Goal: Task Accomplishment & Management: Manage account settings

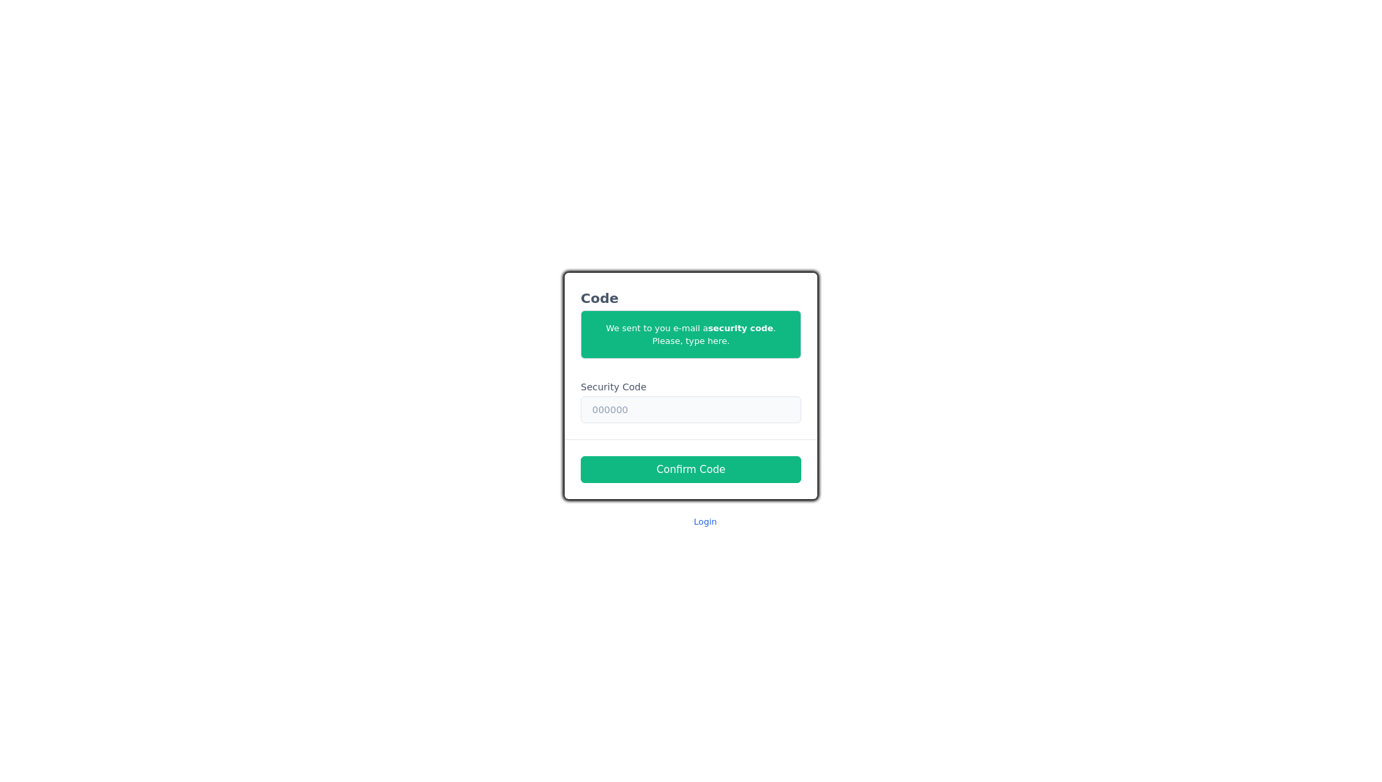
click at [650, 410] on input "text" at bounding box center [691, 410] width 220 height 27
paste input "[URL][DOMAIN_NAME]"
click at [738, 411] on input "[URL][DOMAIN_NAME]" at bounding box center [691, 410] width 220 height 27
paste input "841962"
type input "841962"
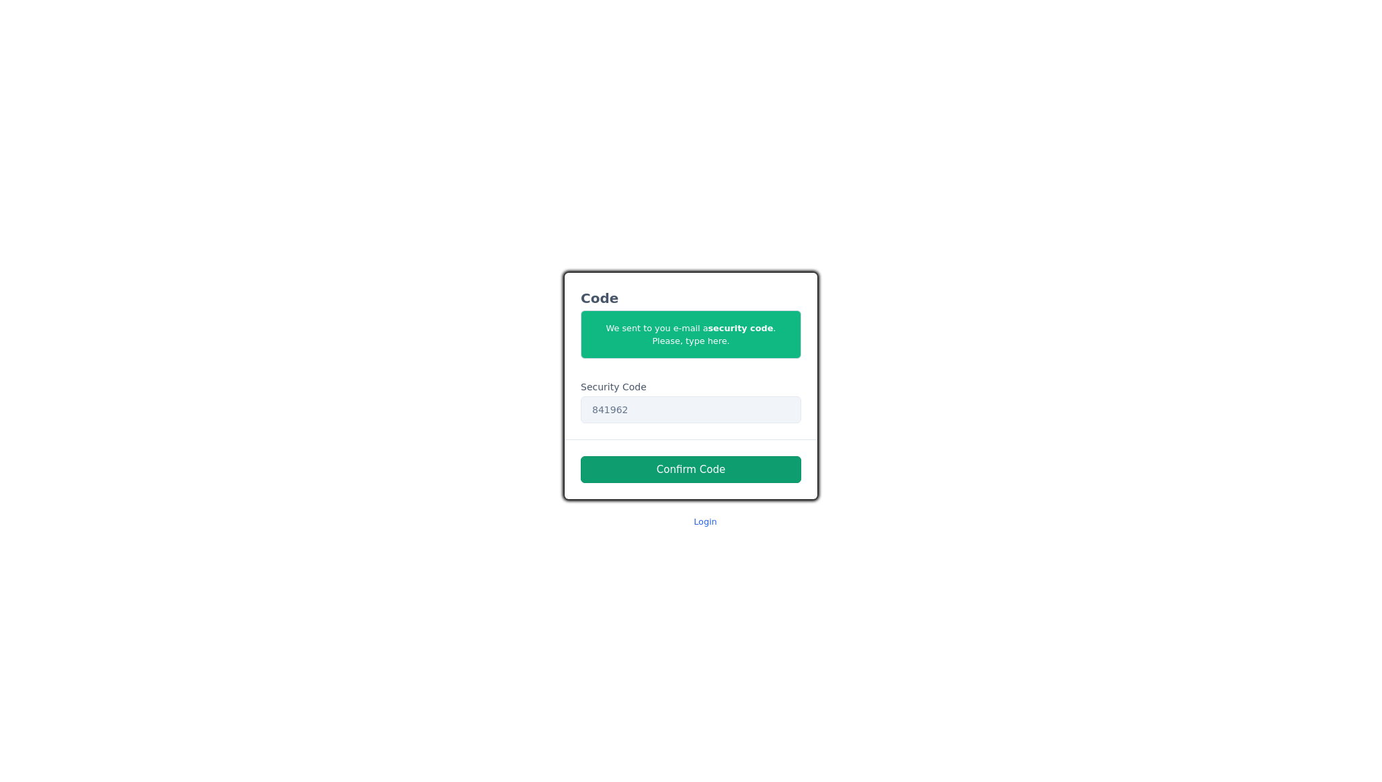
click at [703, 474] on button "Confirm Code" at bounding box center [691, 469] width 220 height 27
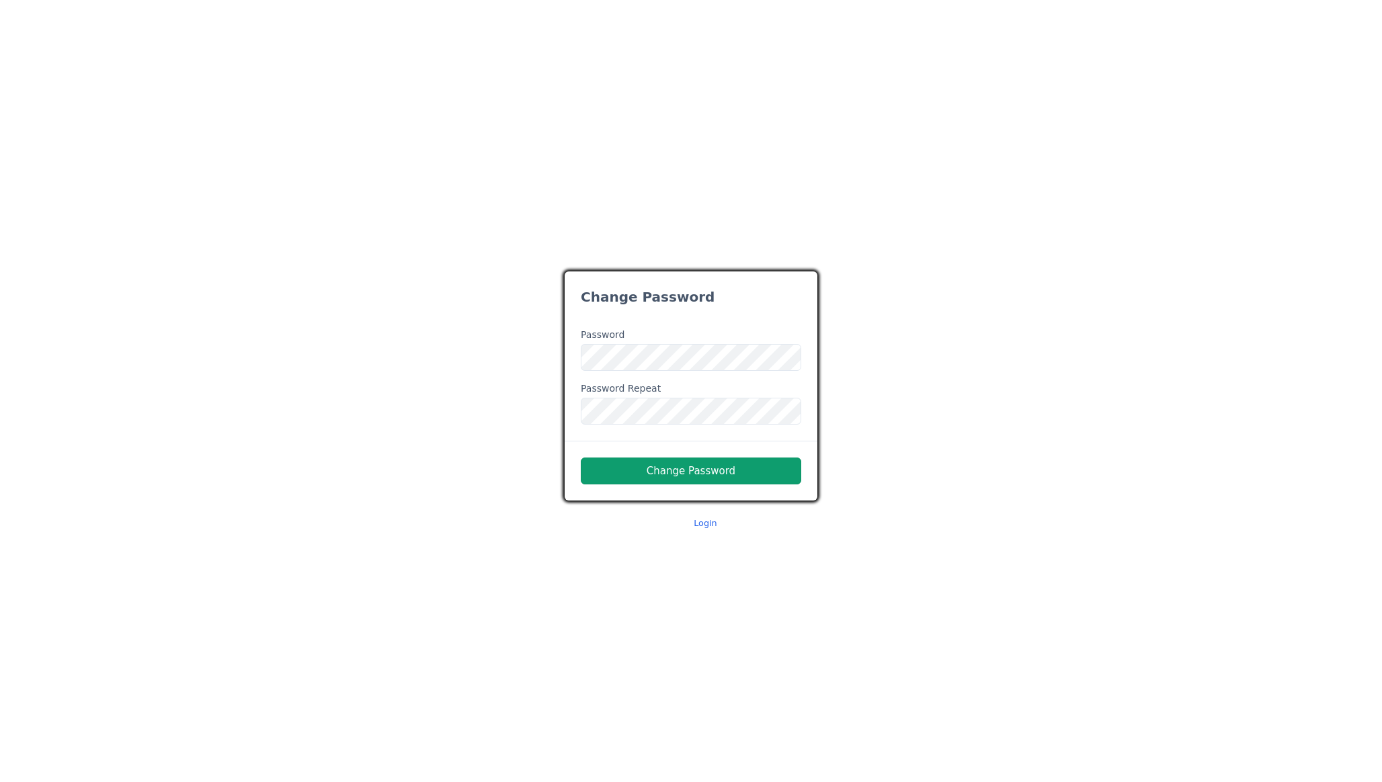
click at [698, 477] on button "Change Password" at bounding box center [691, 471] width 220 height 27
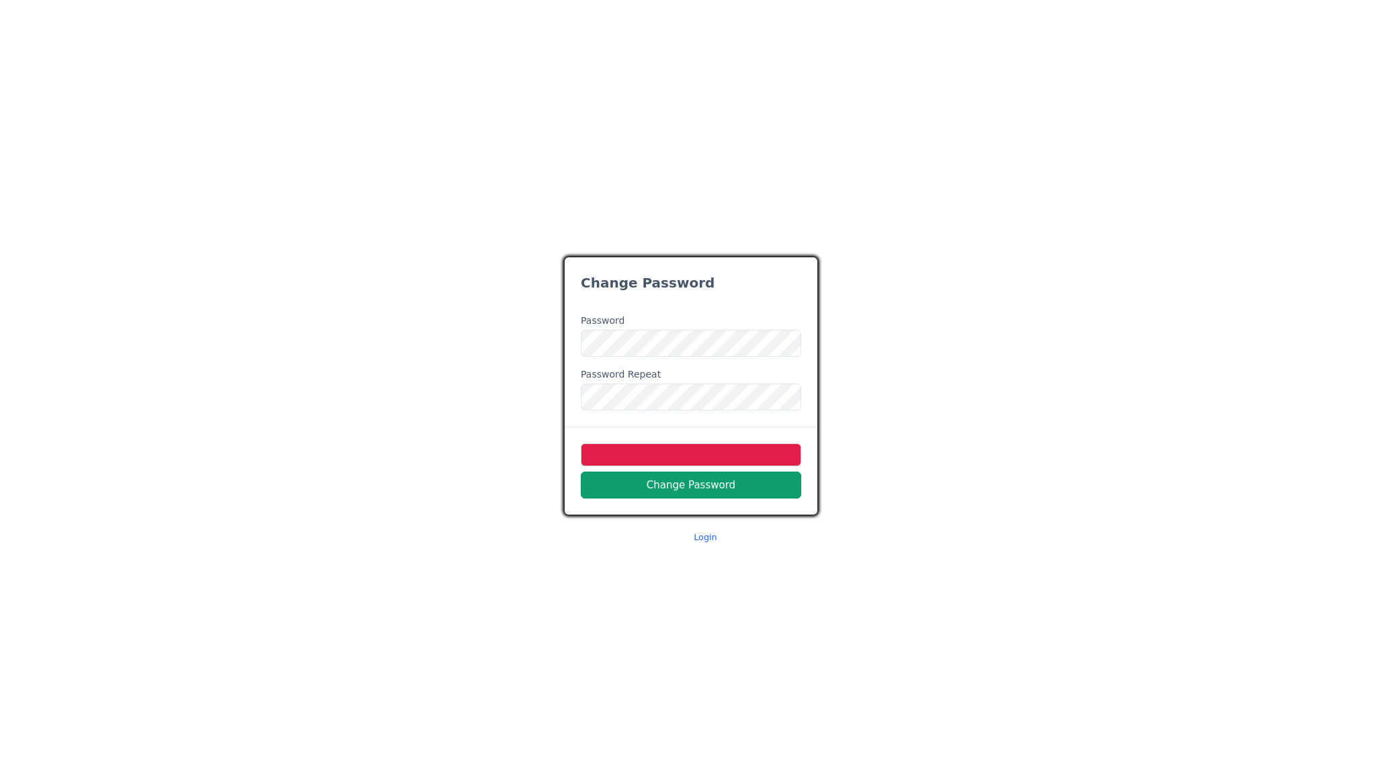
click at [687, 487] on button "Change Password" at bounding box center [691, 485] width 220 height 27
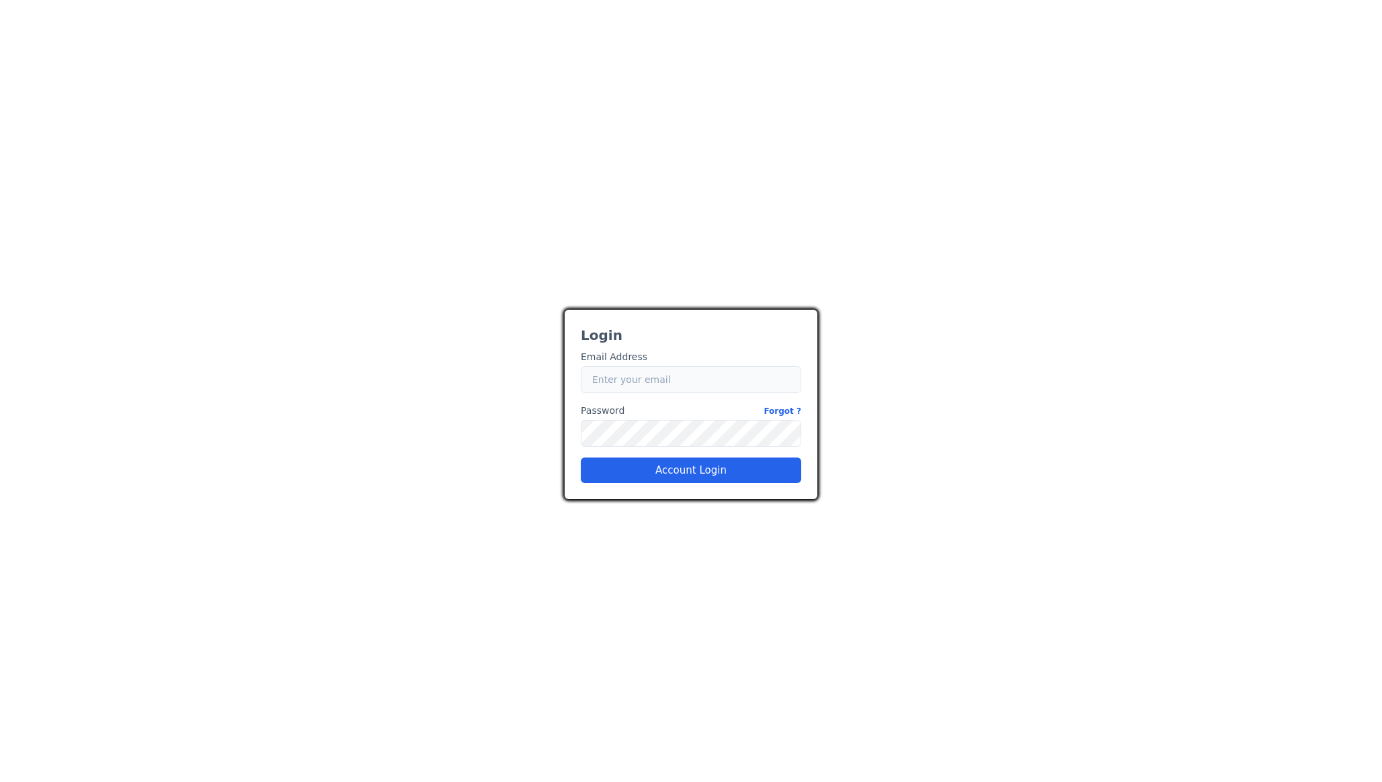
click at [653, 378] on input "Email" at bounding box center [691, 379] width 220 height 27
type input "[EMAIL_ADDRESS][DOMAIN_NAME]"
click at [701, 477] on button "Account Login" at bounding box center [691, 471] width 220 height 26
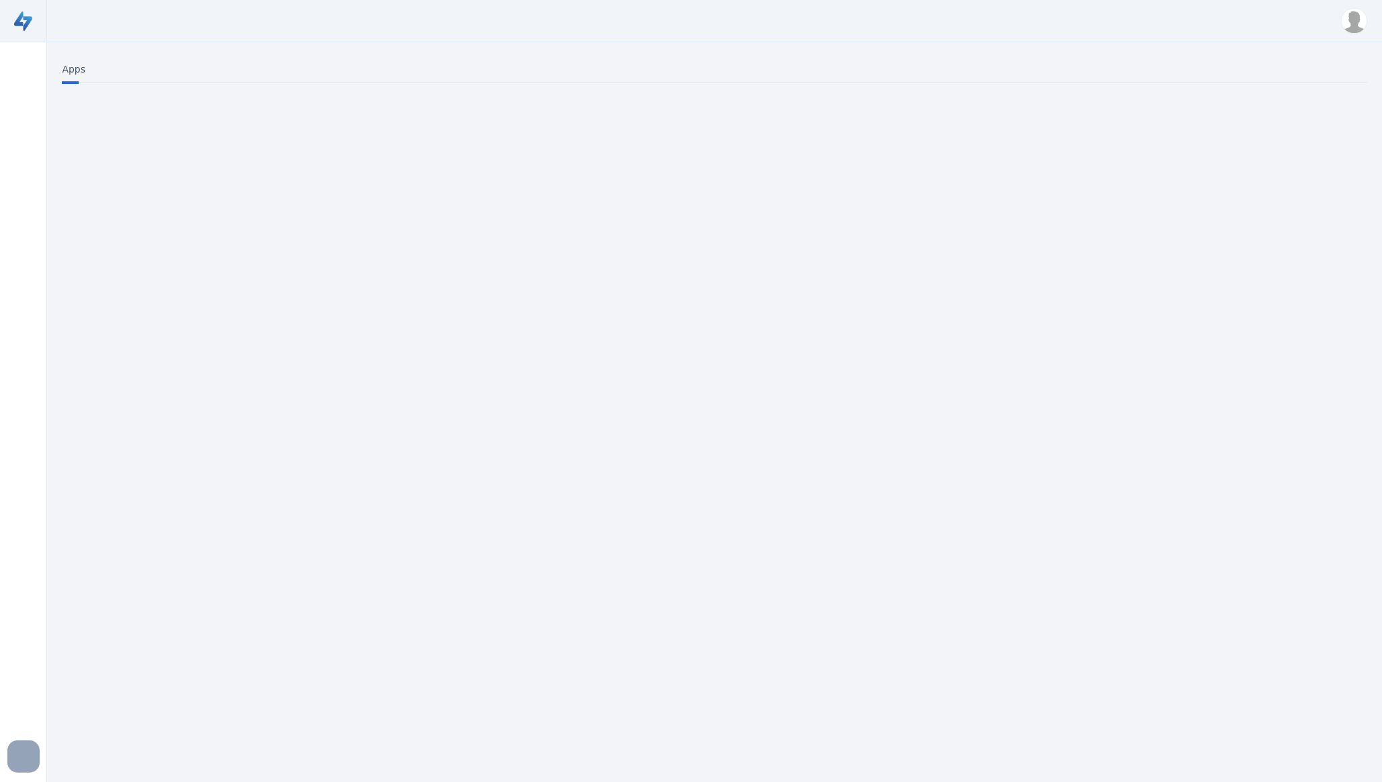
click at [1365, 27] on img at bounding box center [1354, 21] width 26 height 26
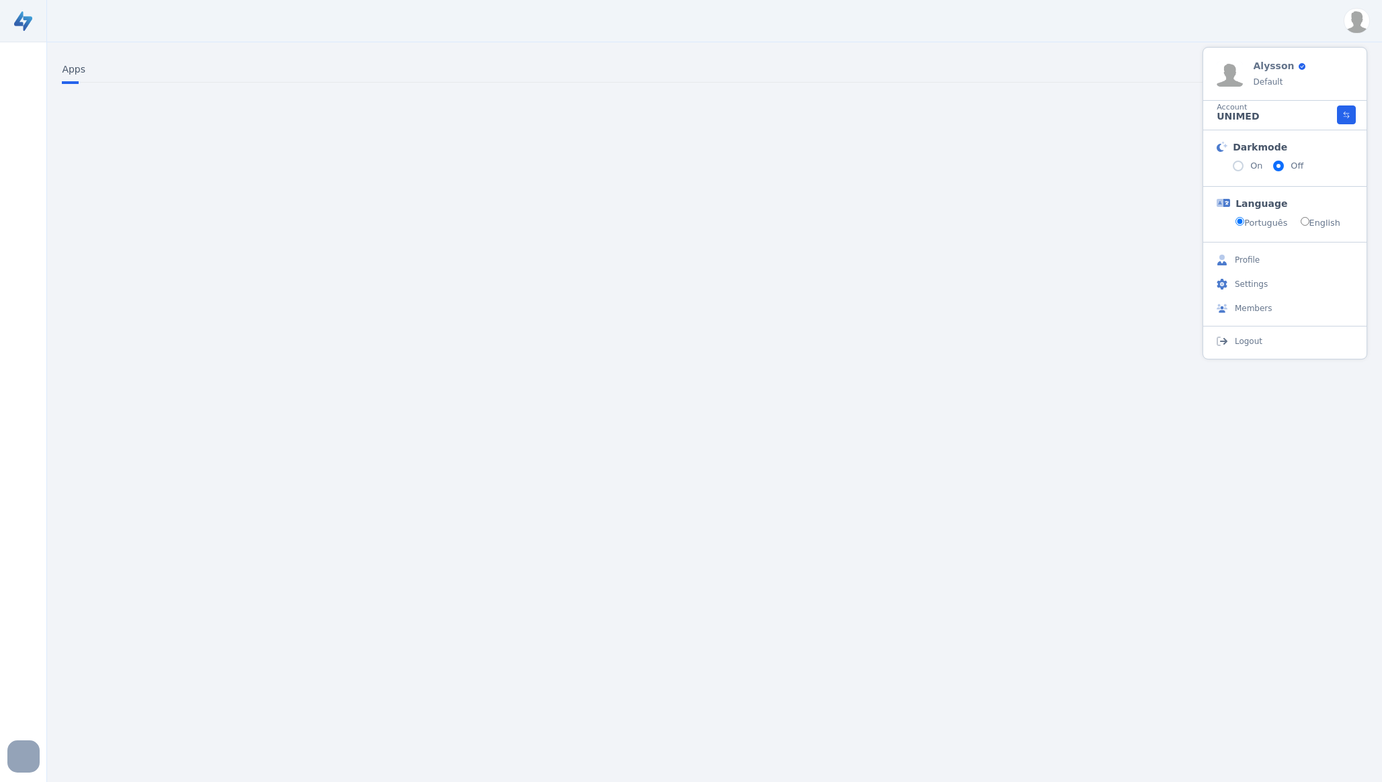
click at [305, 22] on div "Alysson Default Account UNIMED Account UNIMED Darkmode On Off Language Portuguê…" at bounding box center [714, 21] width 1335 height 26
